Goal: Task Accomplishment & Management: Use online tool/utility

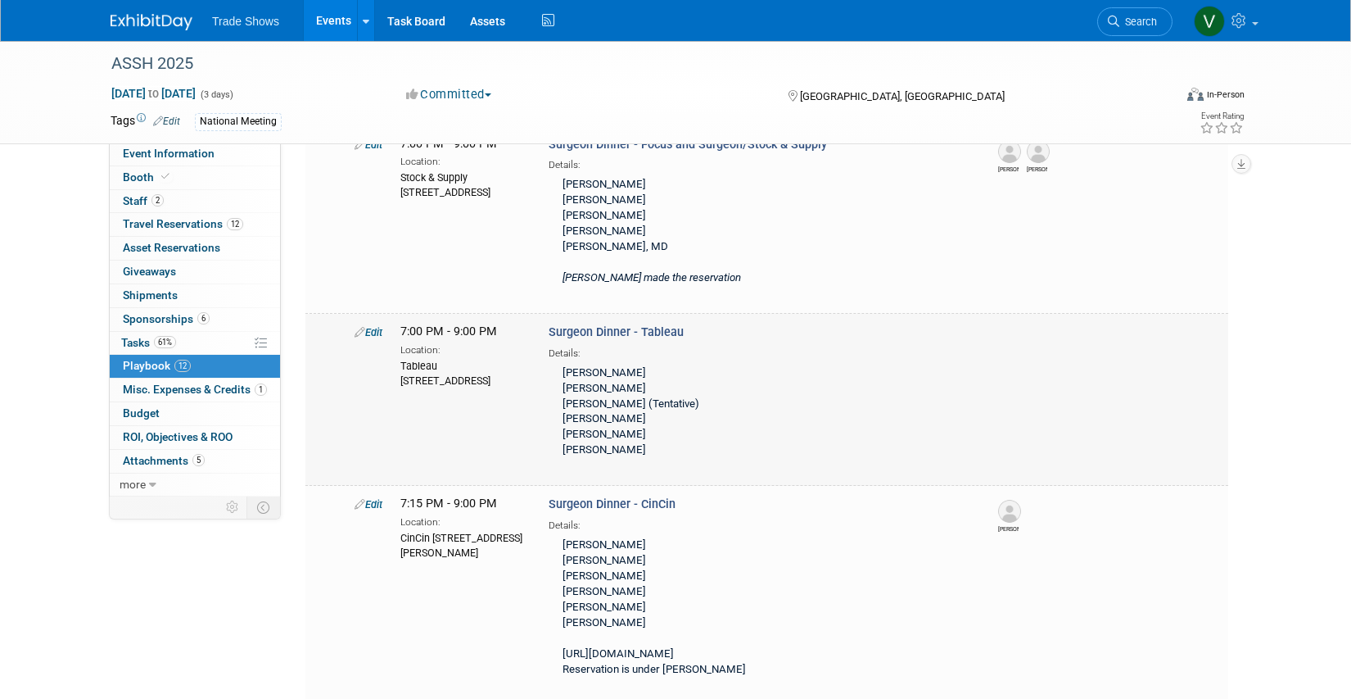
scroll to position [980, 0]
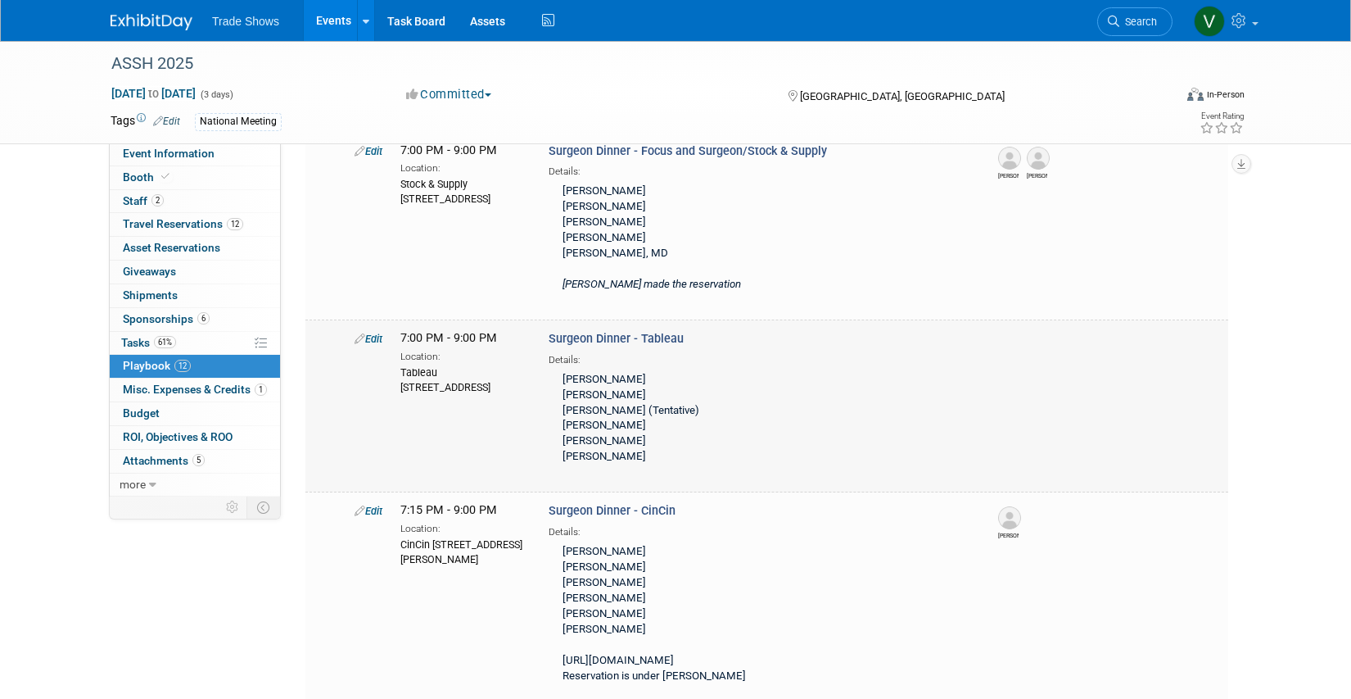
click at [378, 333] on link "Edit" at bounding box center [369, 339] width 28 height 12
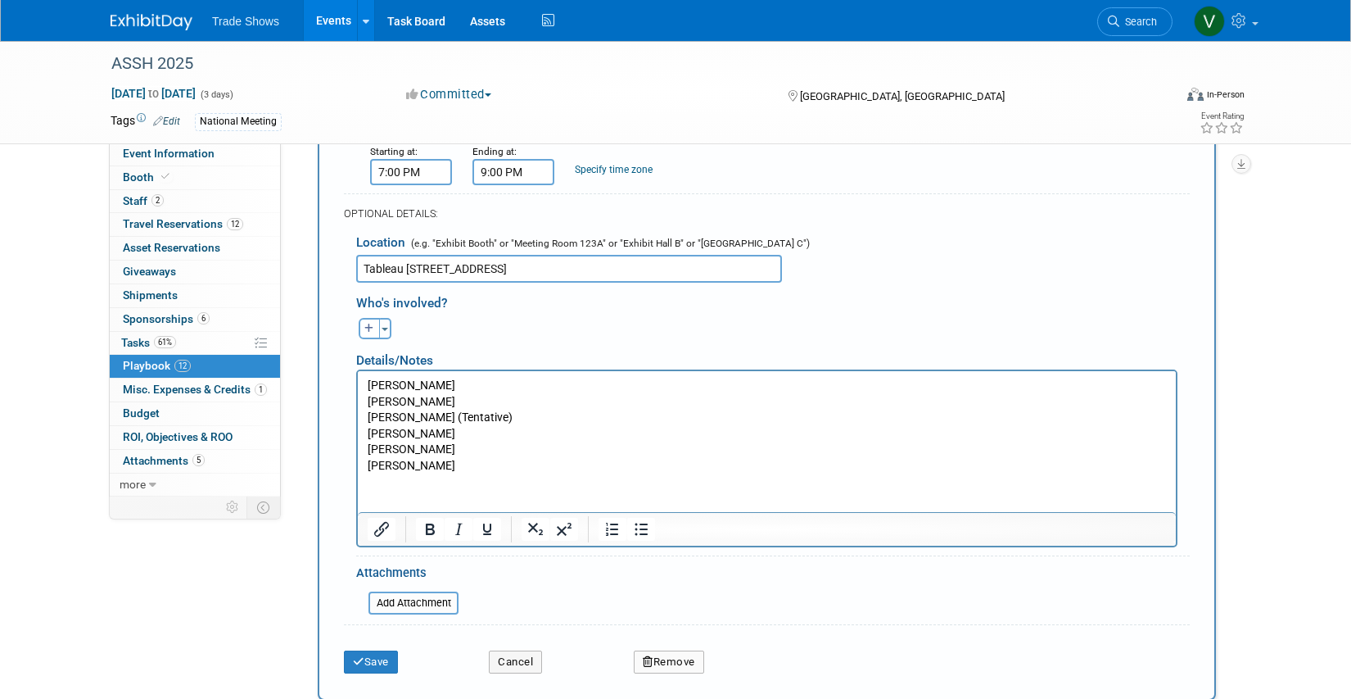
scroll to position [1387, 0]
click at [586, 473] on html "[PERSON_NAME] [PERSON_NAME] [PERSON_NAME] (Tentative) [PERSON_NAME] [PERSON_NAM…" at bounding box center [767, 420] width 818 height 103
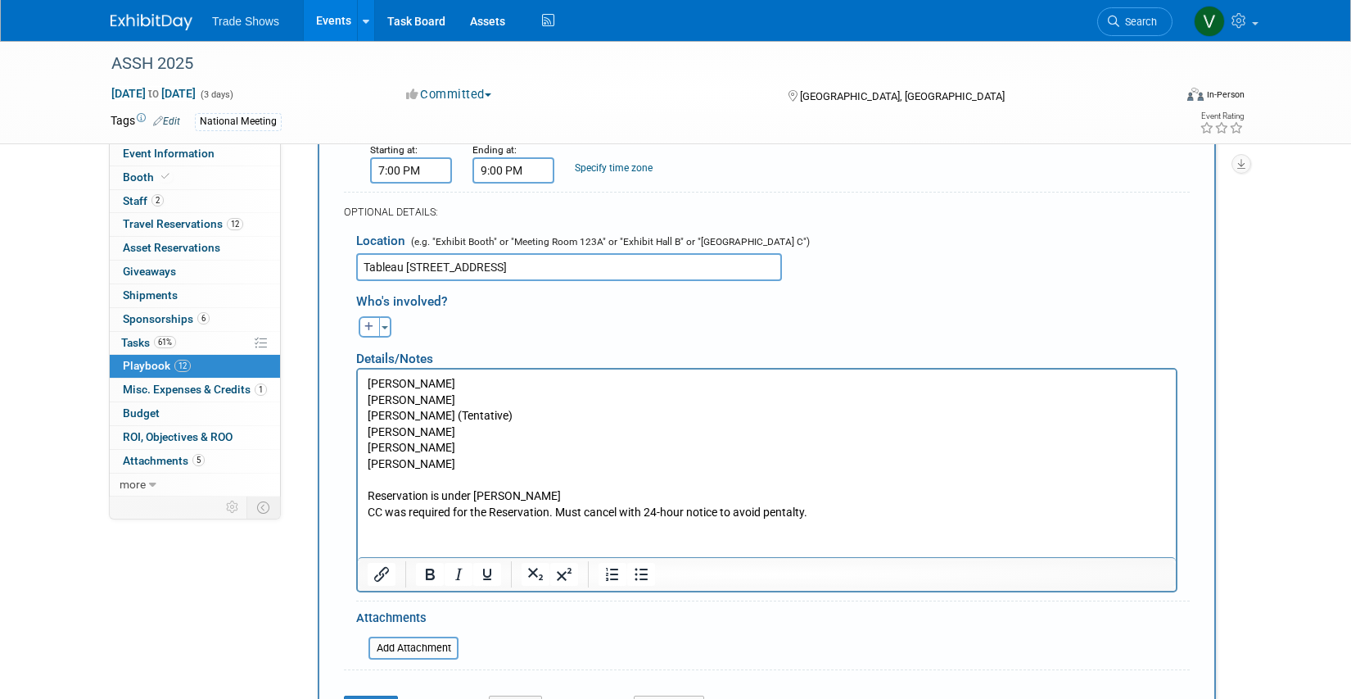
drag, startPoint x: 373, startPoint y: 627, endPoint x: 447, endPoint y: 628, distance: 73.7
click at [374, 695] on button "Save" at bounding box center [371, 706] width 54 height 23
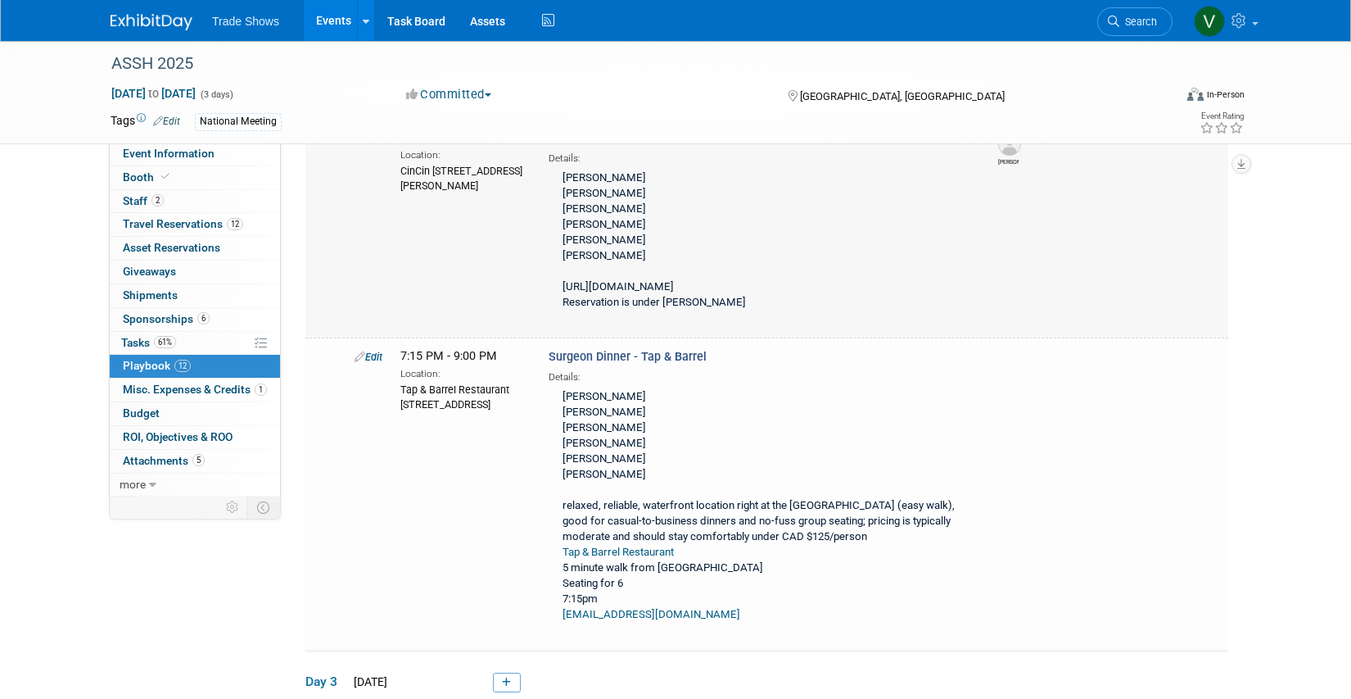
scroll to position [1407, 0]
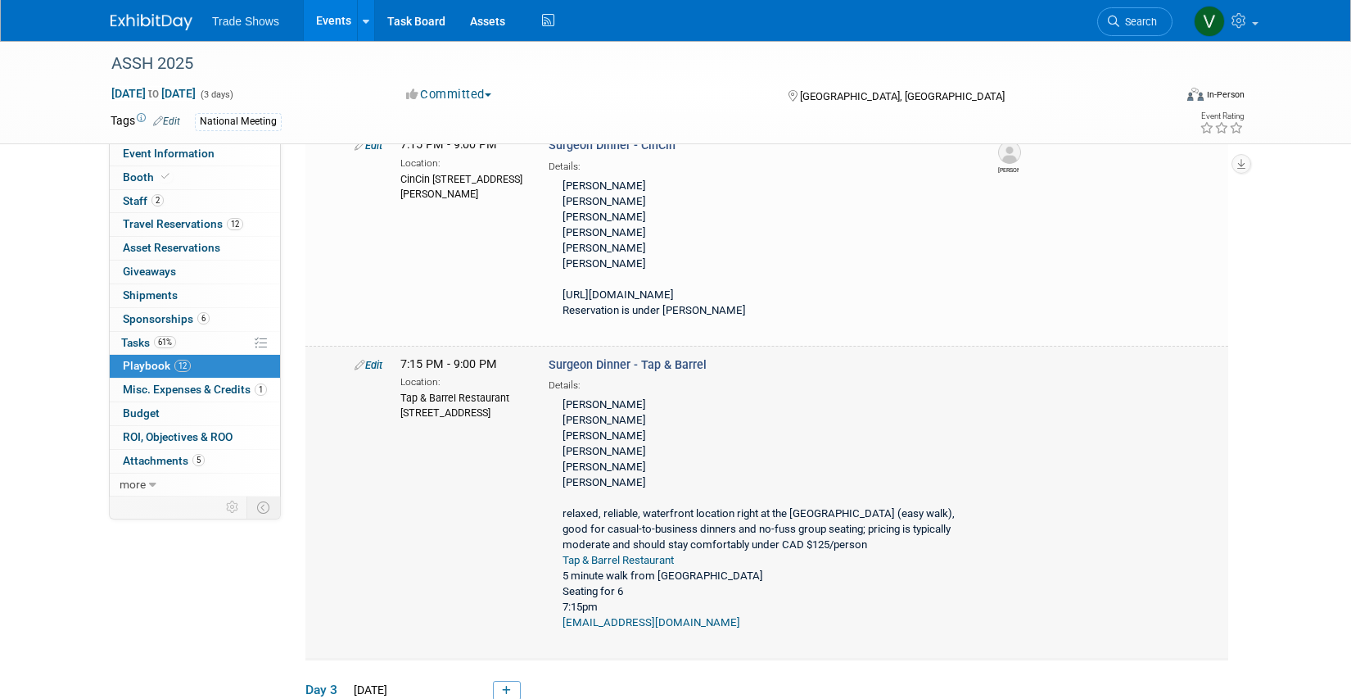
click at [375, 359] on link "Edit" at bounding box center [369, 365] width 28 height 12
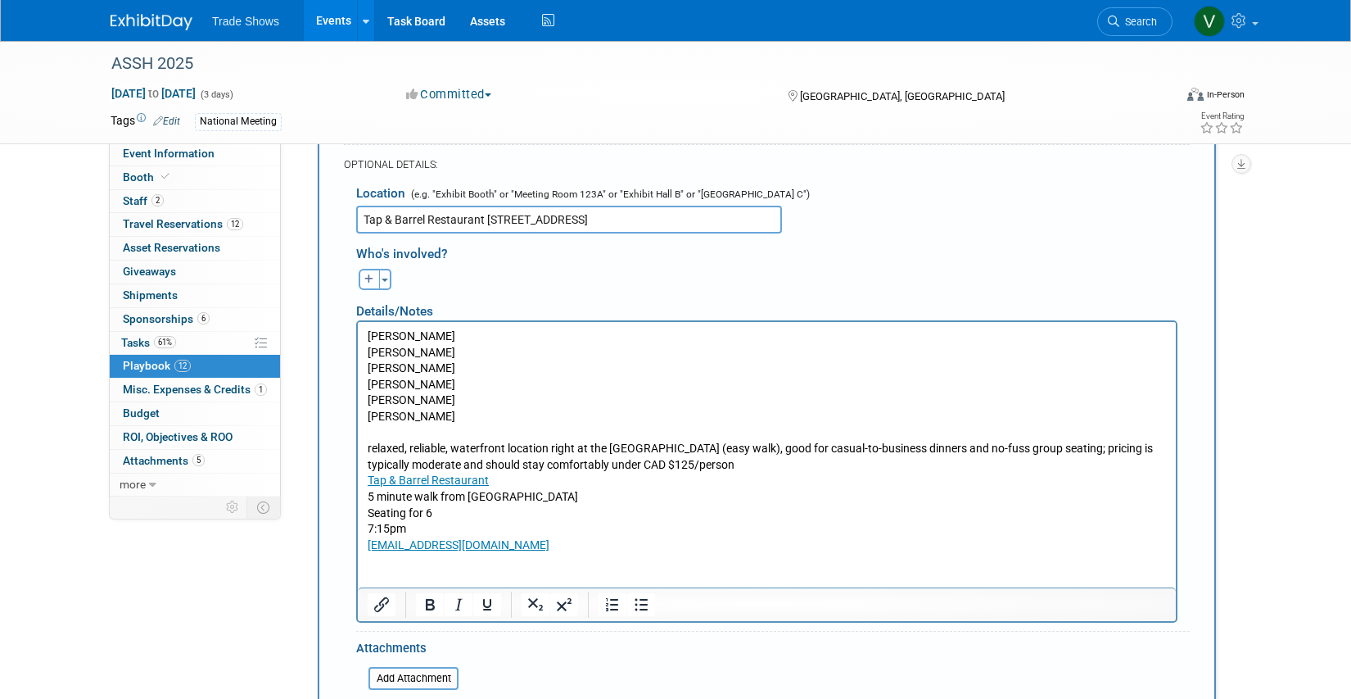
scroll to position [1890, 0]
drag, startPoint x: 407, startPoint y: 505, endPoint x: 355, endPoint y: 505, distance: 52.4
click at [358, 505] on html "[PERSON_NAME] [PERSON_NAME] [PERSON_NAME] Ajul [PERSON_NAME] [PERSON_NAME] [PER…" at bounding box center [767, 434] width 818 height 231
drag, startPoint x: 382, startPoint y: 516, endPoint x: 329, endPoint y: 518, distance: 52.4
click at [358, 518] on html "[PERSON_NAME] [PERSON_NAME] [PERSON_NAME] Ajul [PERSON_NAME] [PERSON_NAME] [PER…" at bounding box center [767, 434] width 818 height 231
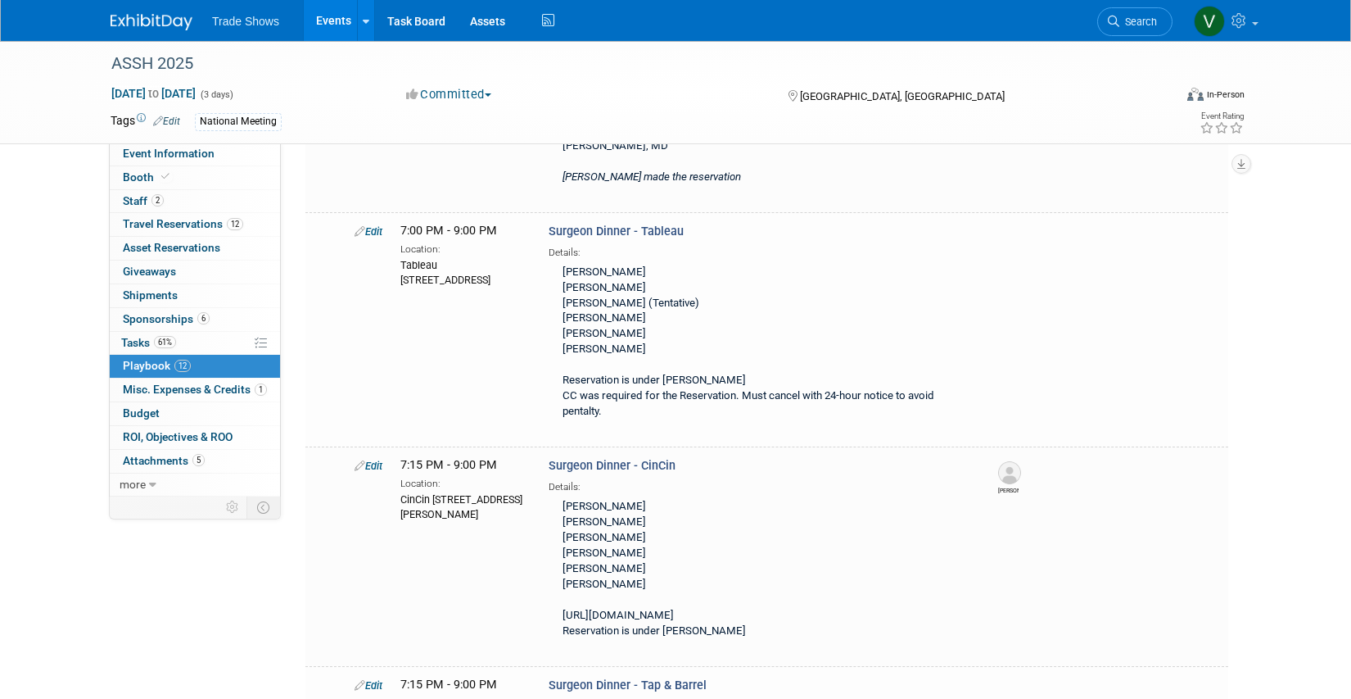
scroll to position [1084, 0]
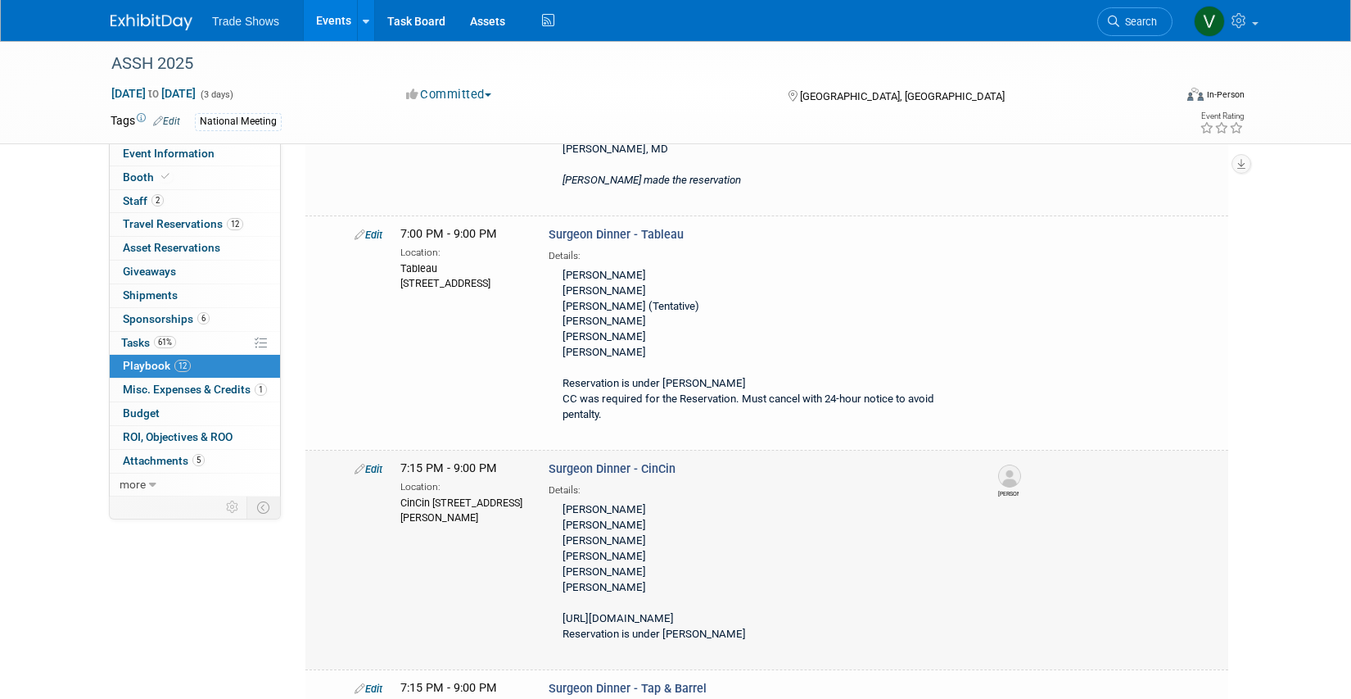
click at [376, 463] on link "Edit" at bounding box center [369, 469] width 28 height 12
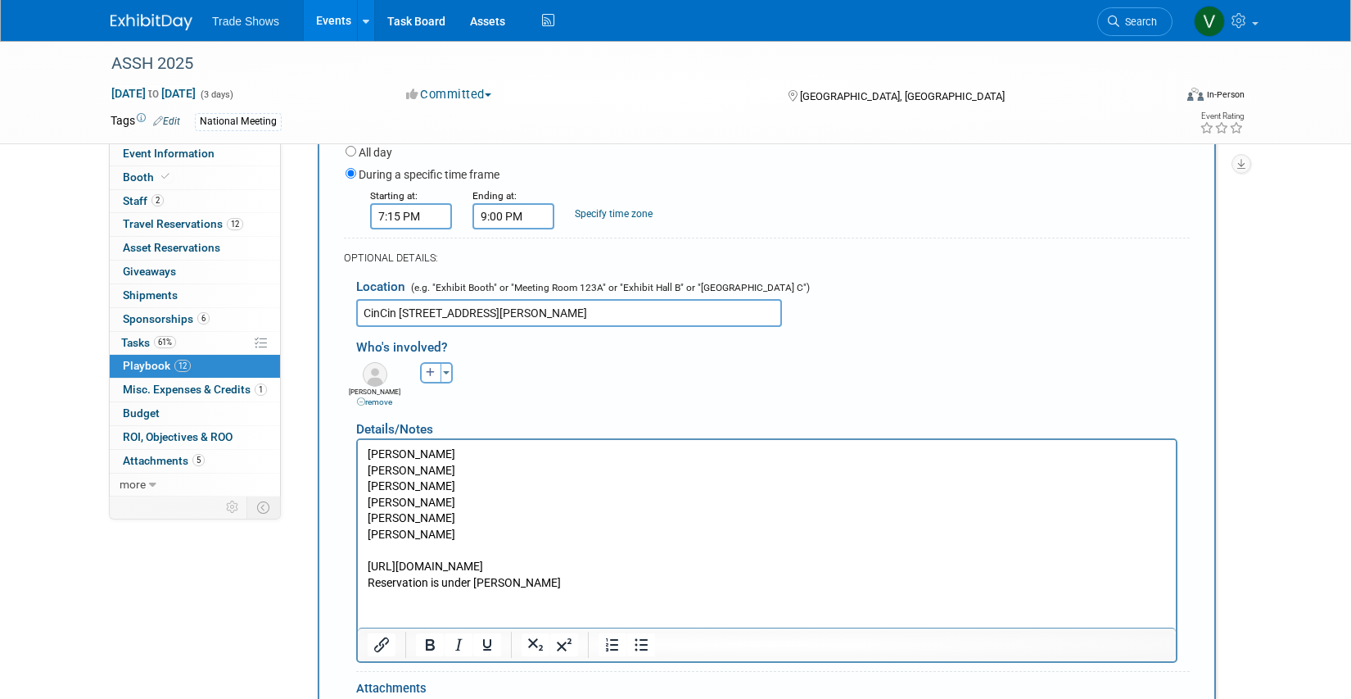
scroll to position [1587, 0]
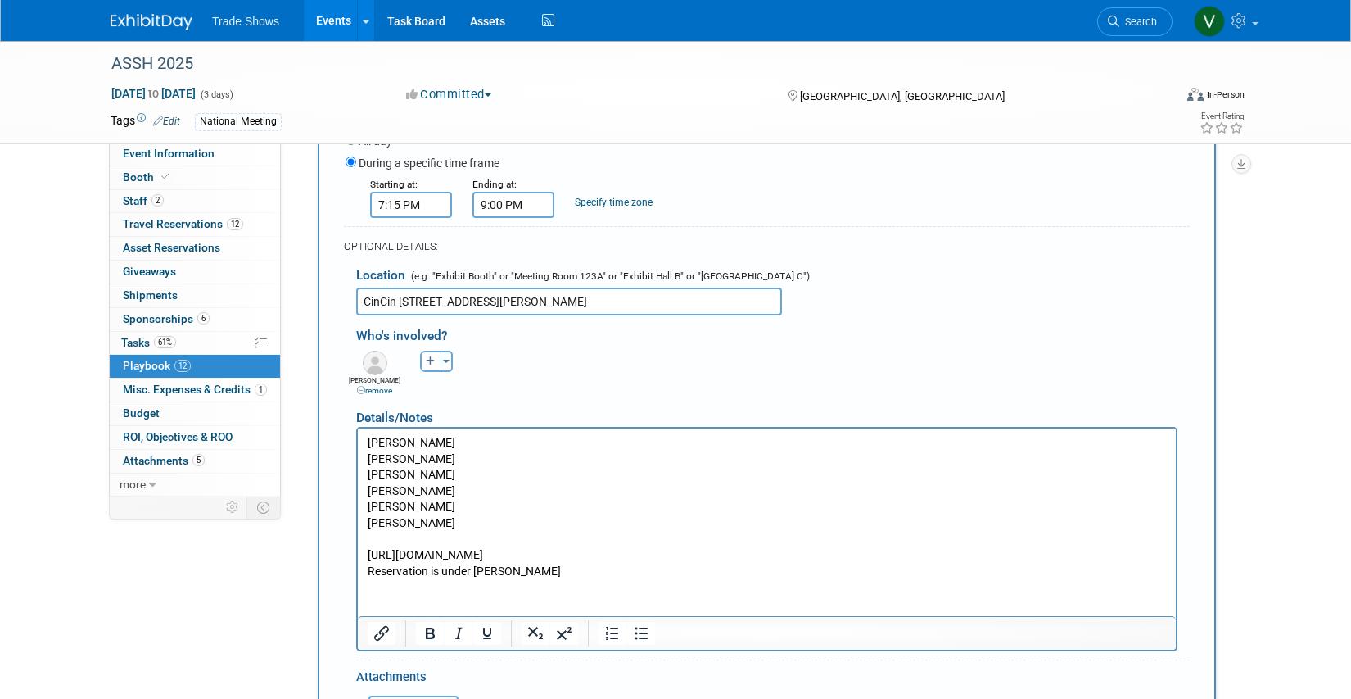
click at [602, 568] on p "[PERSON_NAME] [PERSON_NAME] [PERSON_NAME] [PERSON_NAME] [PERSON_NAME] [PERSON_N…" at bounding box center [767, 506] width 799 height 144
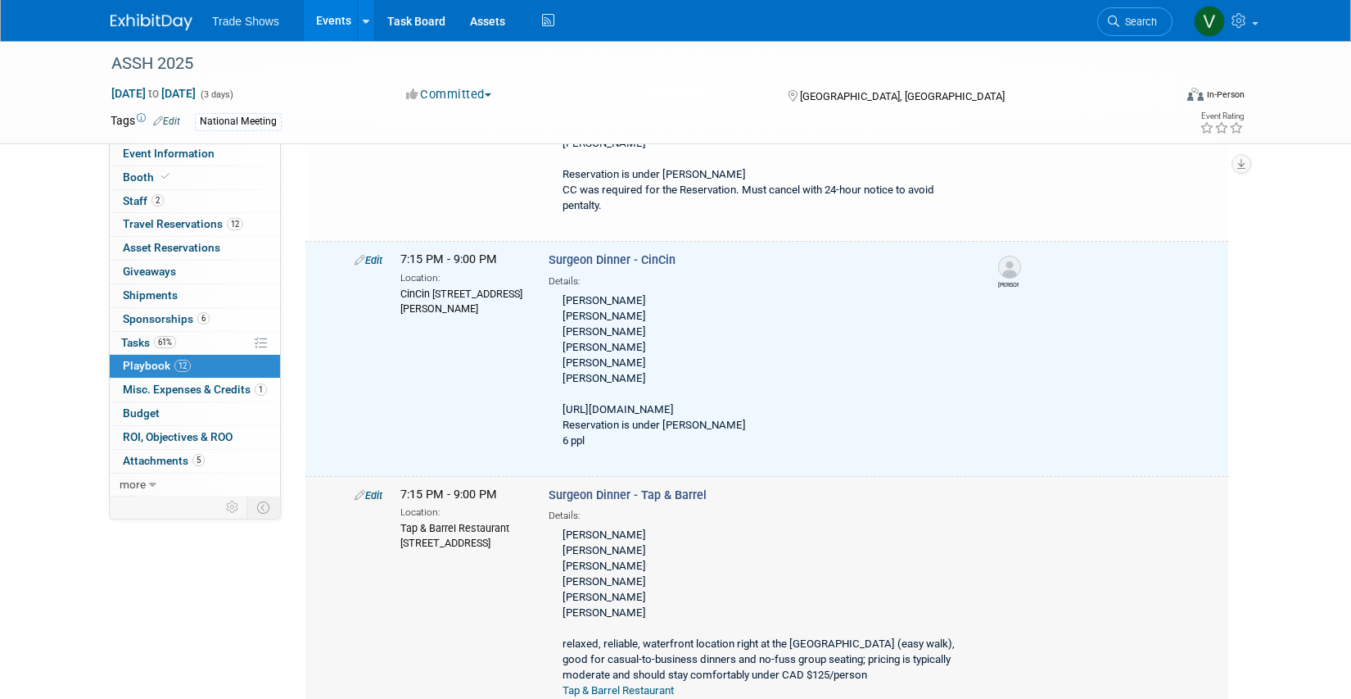
scroll to position [1328, 0]
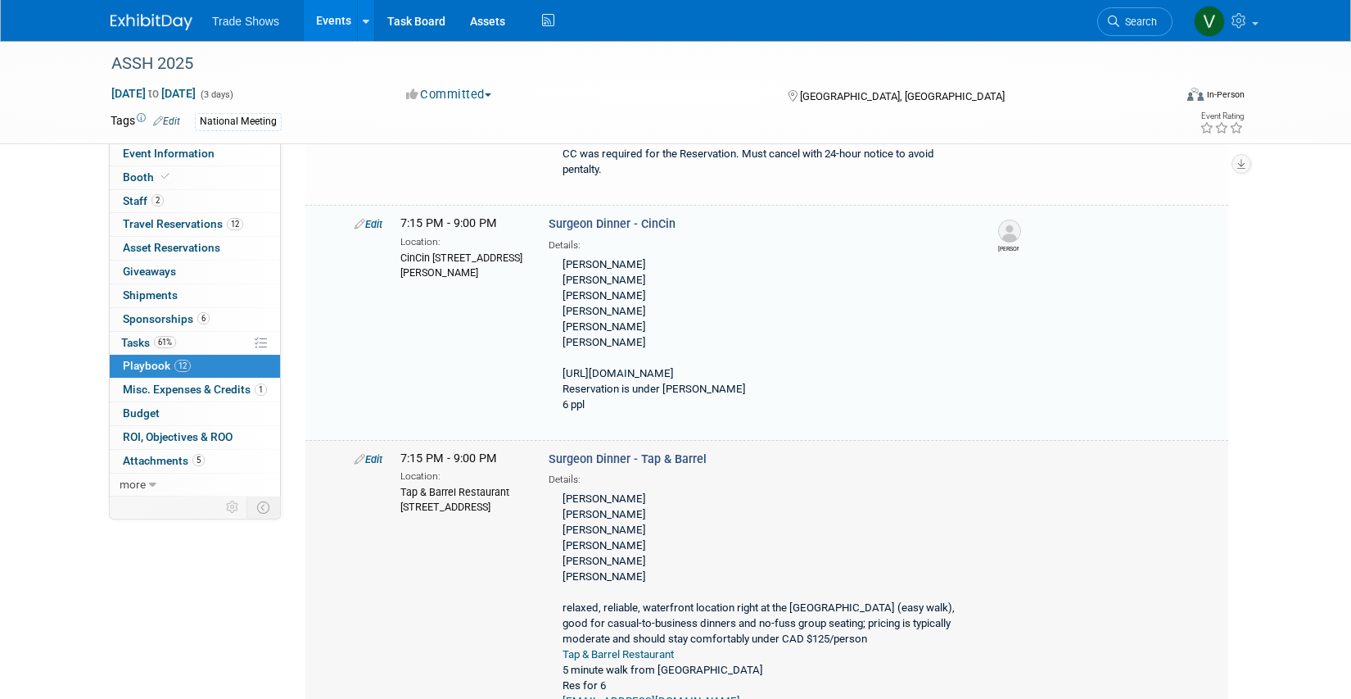
click at [377, 453] on link "Edit" at bounding box center [369, 459] width 28 height 12
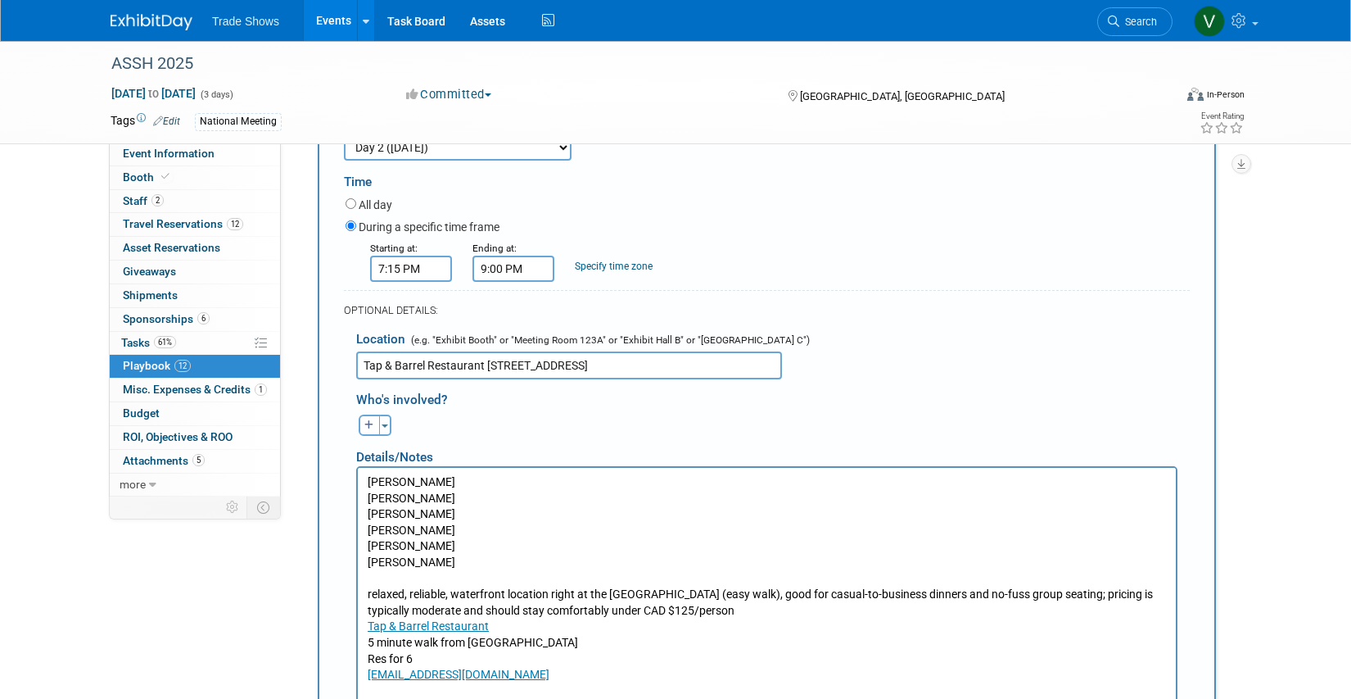
scroll to position [1772, 0]
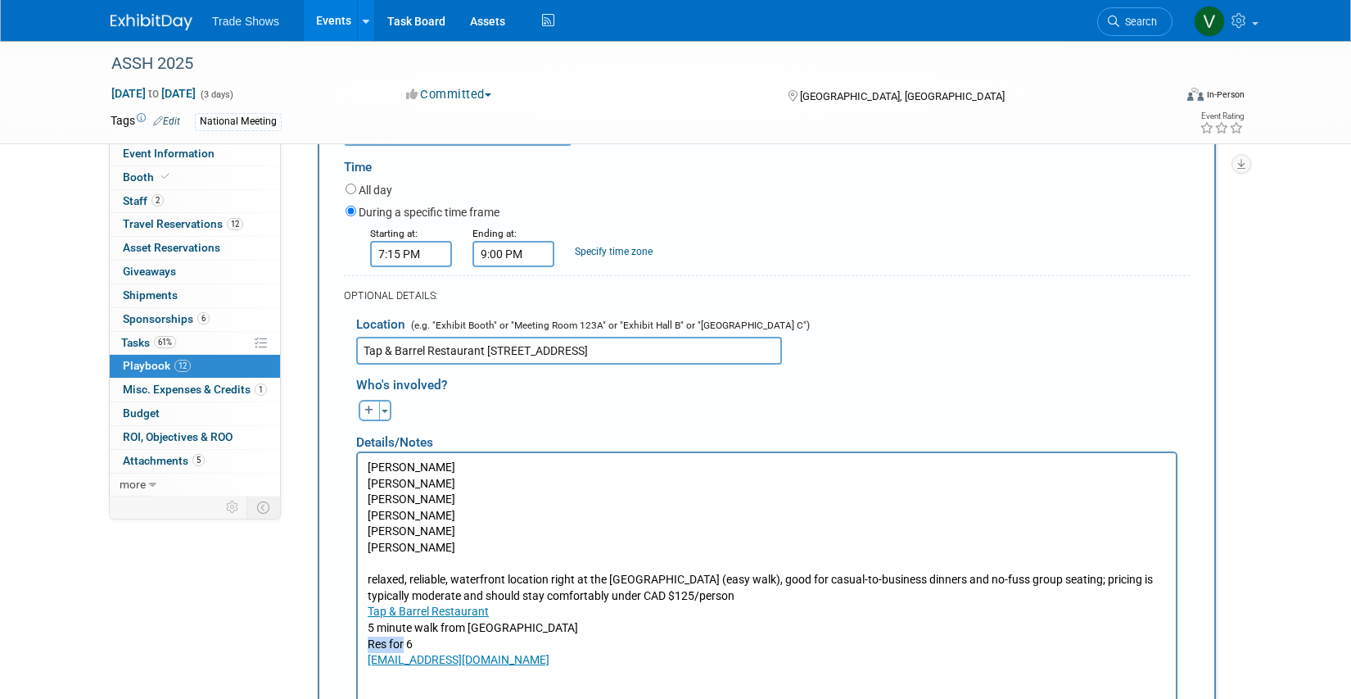
drag, startPoint x: 405, startPoint y: 636, endPoint x: 359, endPoint y: 638, distance: 45.9
click at [360, 638] on html "[PERSON_NAME] [PERSON_NAME] [PERSON_NAME] [PERSON_NAME] [PERSON_NAME] [PERSON_N…" at bounding box center [767, 559] width 818 height 215
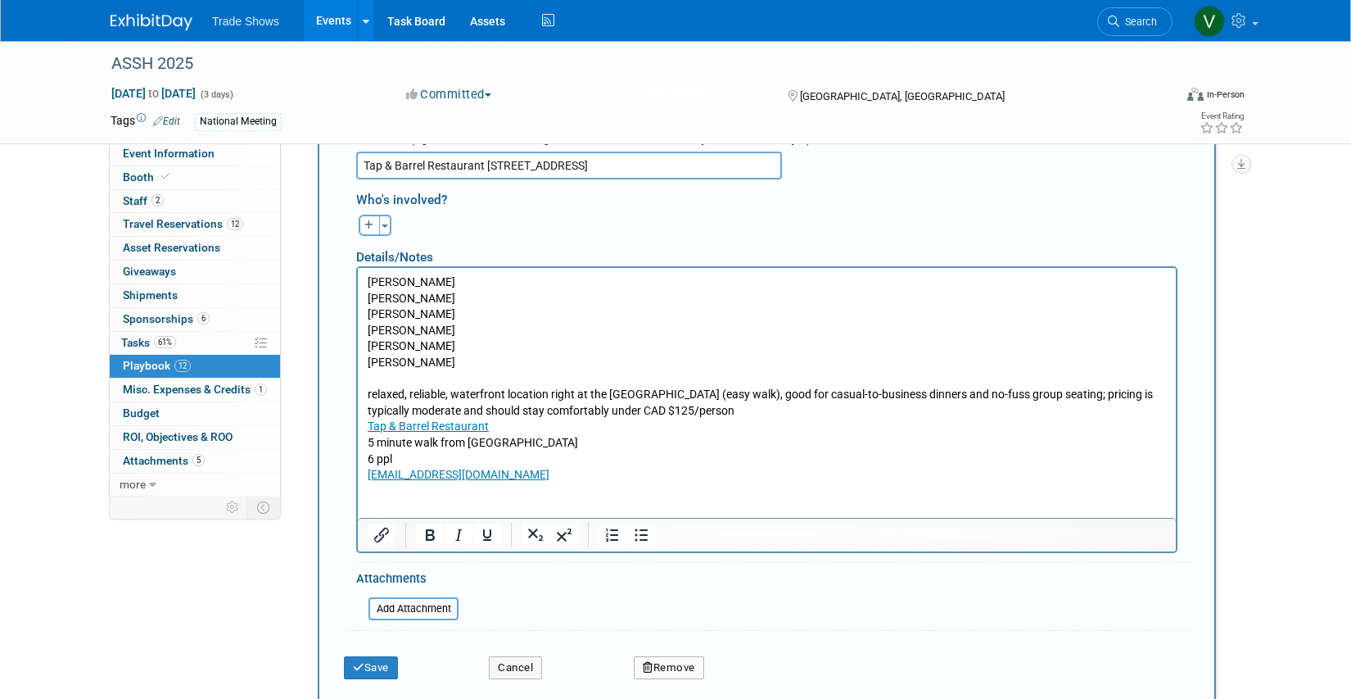
click at [384, 656] on button "Save" at bounding box center [371, 667] width 54 height 23
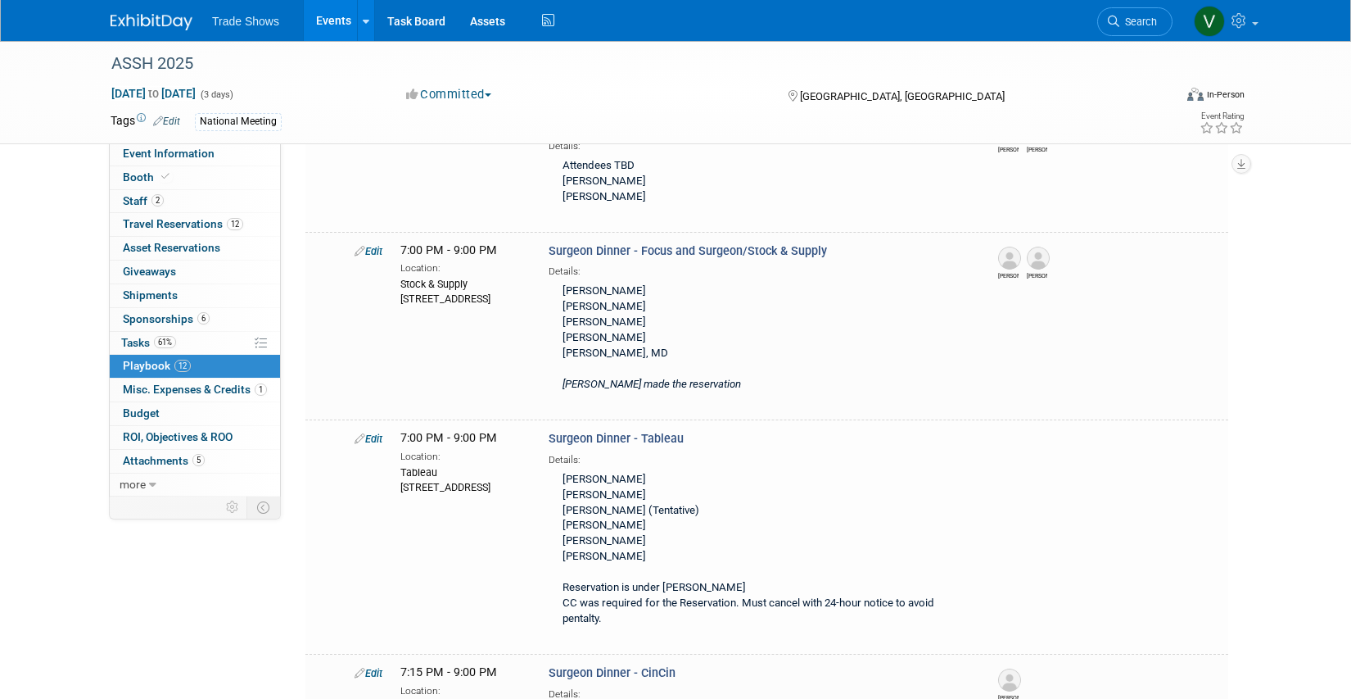
scroll to position [879, 0]
click at [364, 434] on icon at bounding box center [360, 439] width 11 height 11
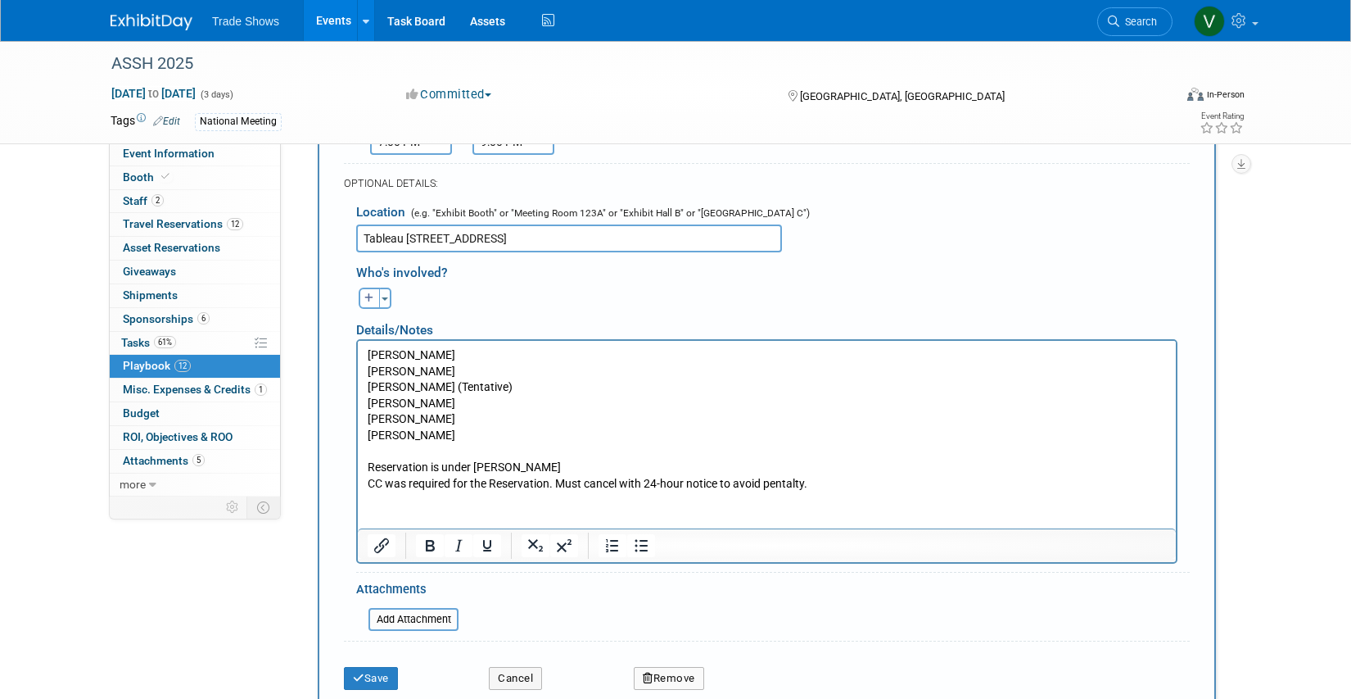
scroll to position [1419, 0]
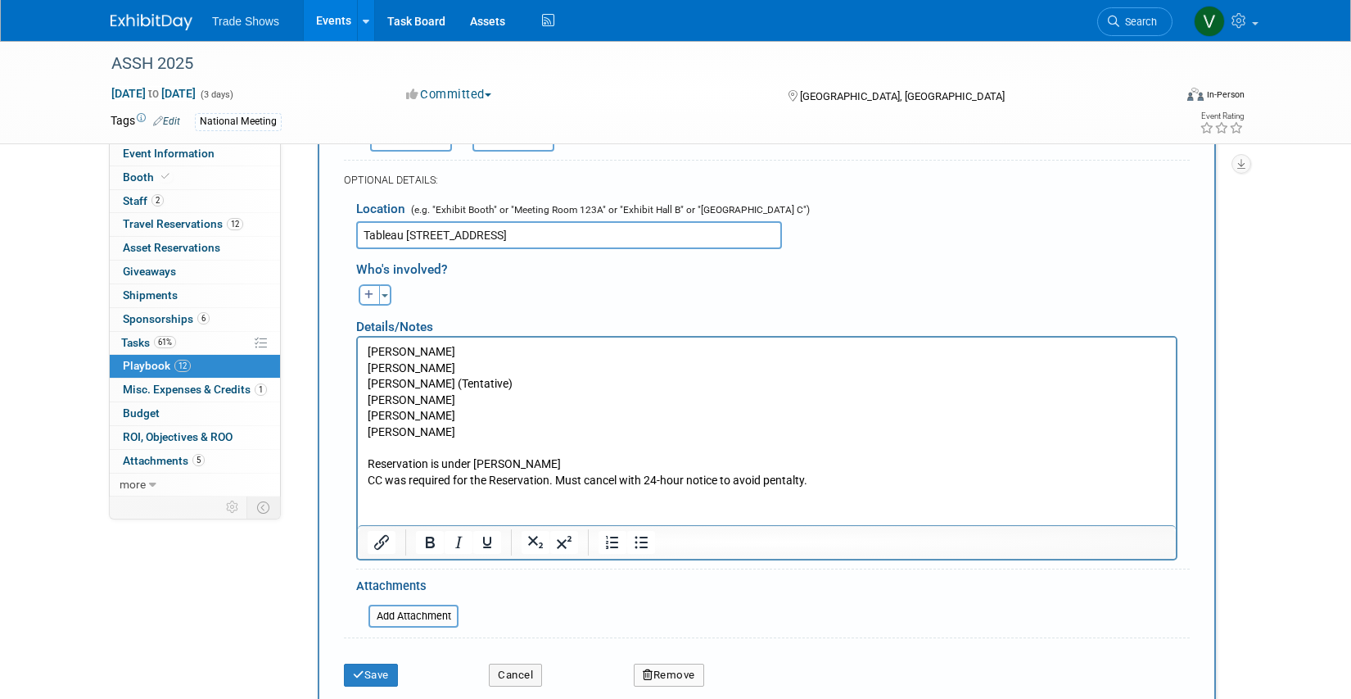
click at [497, 488] on html "[PERSON_NAME] [PERSON_NAME] [PERSON_NAME] (Tentative) [PERSON_NAME] [PERSON_NAM…" at bounding box center [767, 412] width 818 height 151
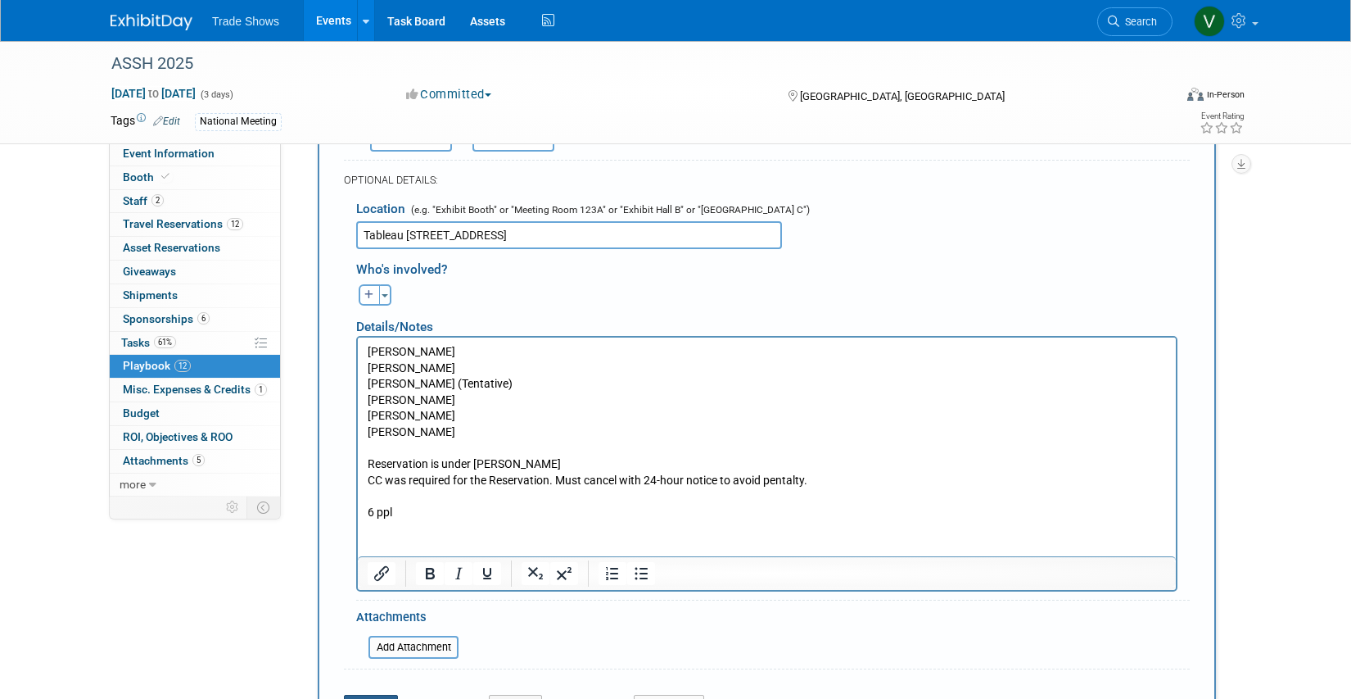
click at [383, 695] on button "Save" at bounding box center [371, 706] width 54 height 23
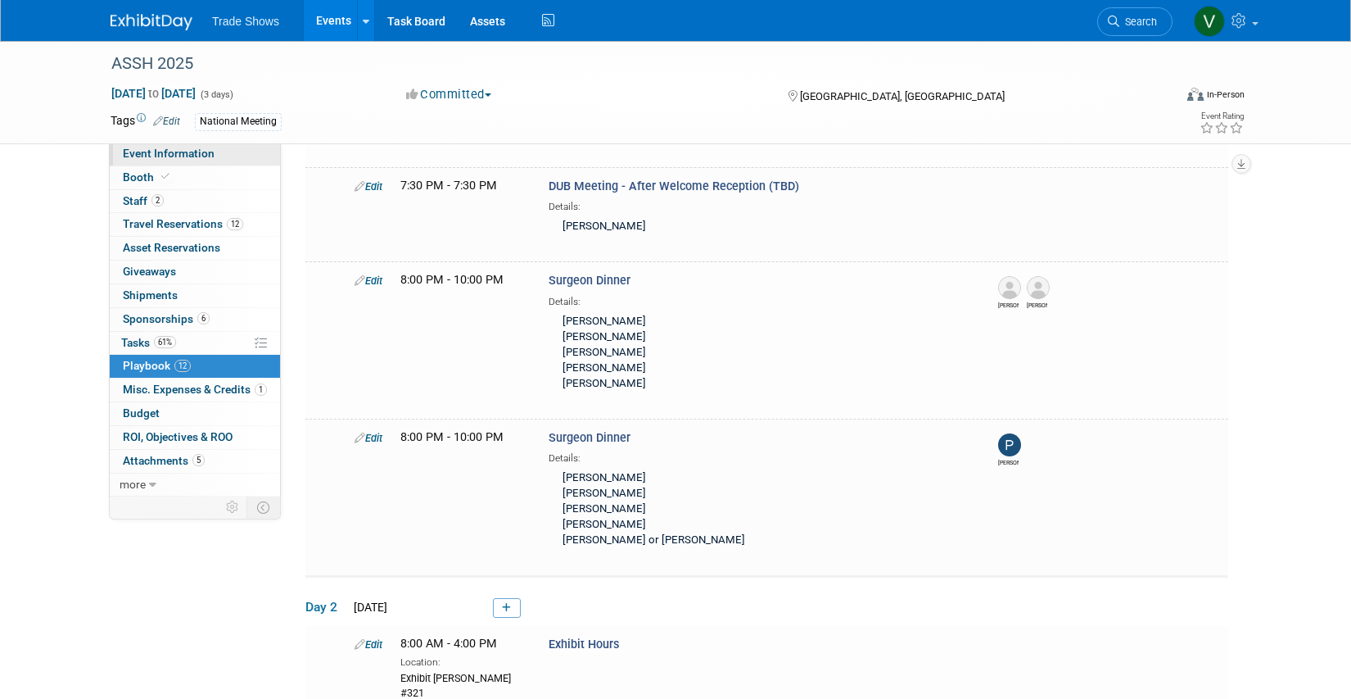
scroll to position [184, 0]
